Goal: Participate in discussion: Engage in conversation with other users on a specific topic

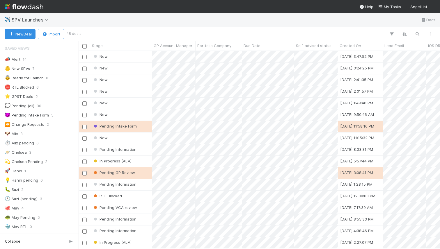
scroll to position [0, 0]
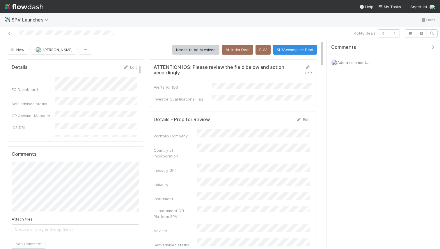
click at [345, 61] on span "Add a comment..." at bounding box center [352, 62] width 31 height 5
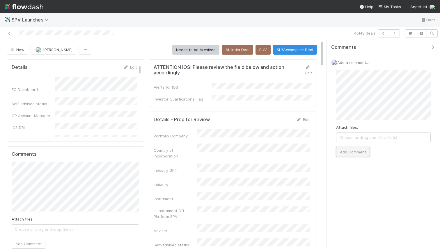
click at [364, 155] on button "Add Comment" at bounding box center [353, 152] width 34 height 10
